Goal: Navigation & Orientation: Find specific page/section

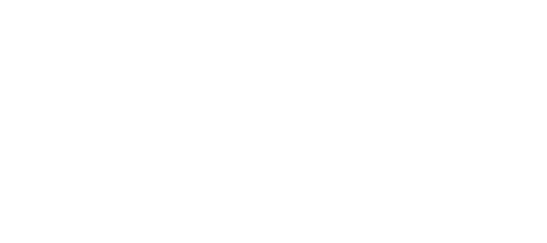
select select "not_cancelled"
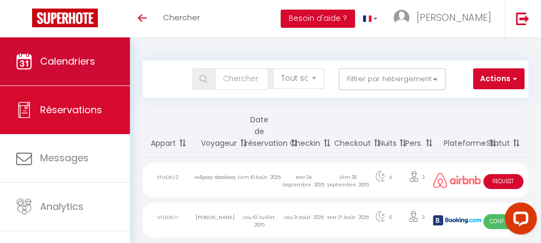
click at [93, 49] on link "Calendriers" at bounding box center [65, 61] width 130 height 48
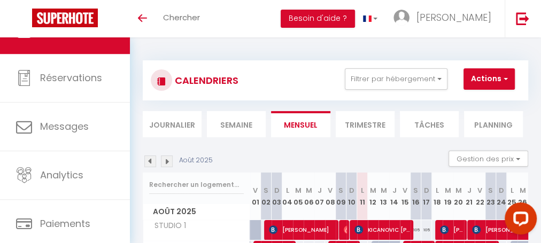
click at [166, 165] on img at bounding box center [167, 162] width 12 height 12
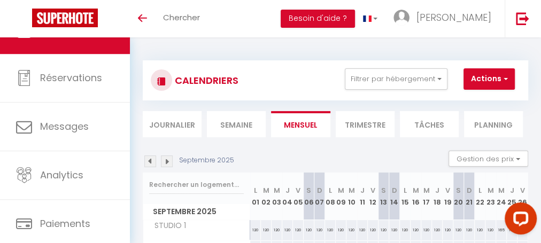
drag, startPoint x: 538, startPoint y: 140, endPoint x: 540, endPoint y: 169, distance: 30.0
click at [540, 169] on div "CALENDRIERS Filtrer par hébergement Tous STUDIO 1 STUDIO 2 Effacer Sauvegarder …" at bounding box center [335, 171] width 411 height 269
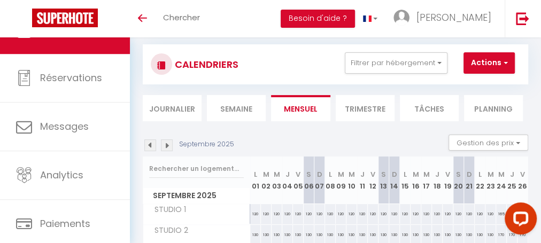
scroll to position [10, 0]
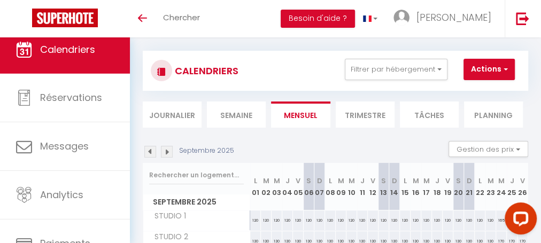
click at [87, 52] on span "Calendriers" at bounding box center [67, 49] width 55 height 13
